Goal: Information Seeking & Learning: Understand process/instructions

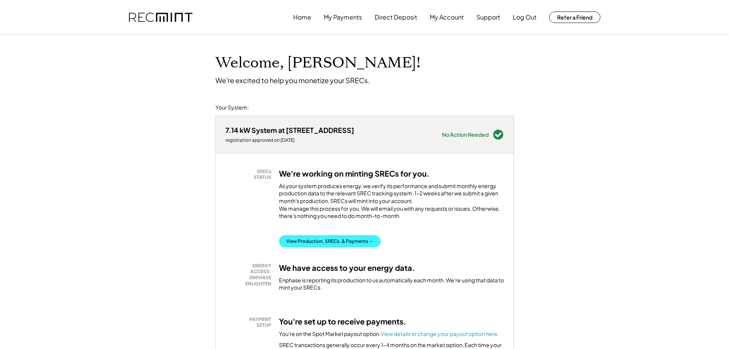
click at [345, 257] on div "SRECs STATUS We're working on minting SRECs for you. As your system produces en…" at bounding box center [365, 259] width 298 height 213
click at [338, 247] on button "View Production, SRECs, & Payments →" at bounding box center [330, 241] width 102 height 12
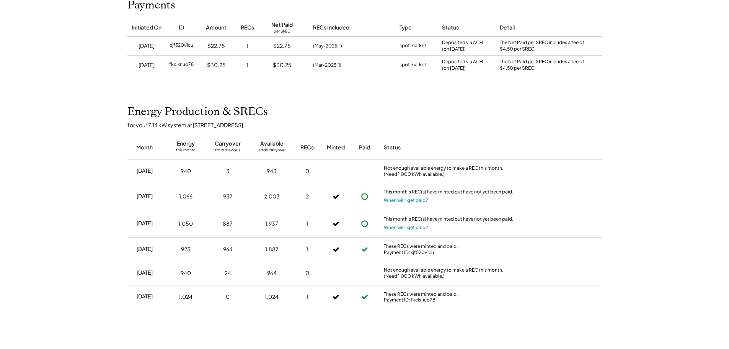
scroll to position [115, 0]
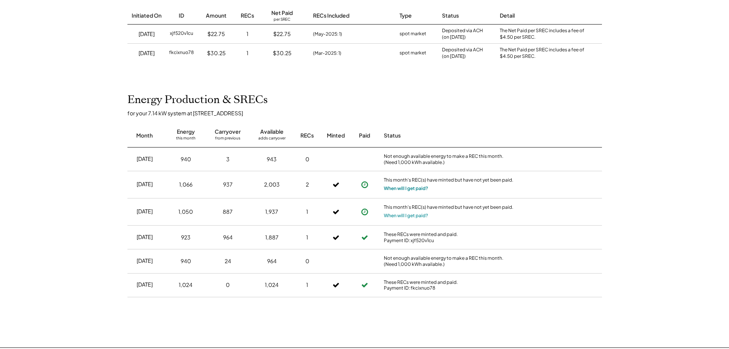
click at [401, 189] on button "When will I get paid?" at bounding box center [406, 188] width 44 height 8
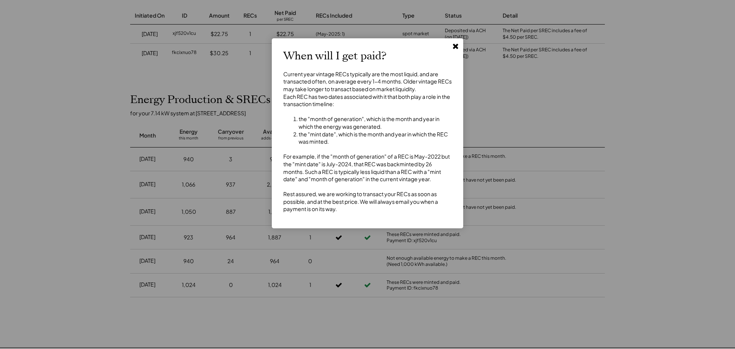
click at [456, 43] on icon at bounding box center [456, 46] width 8 height 8
